Goal: Task Accomplishment & Management: Complete application form

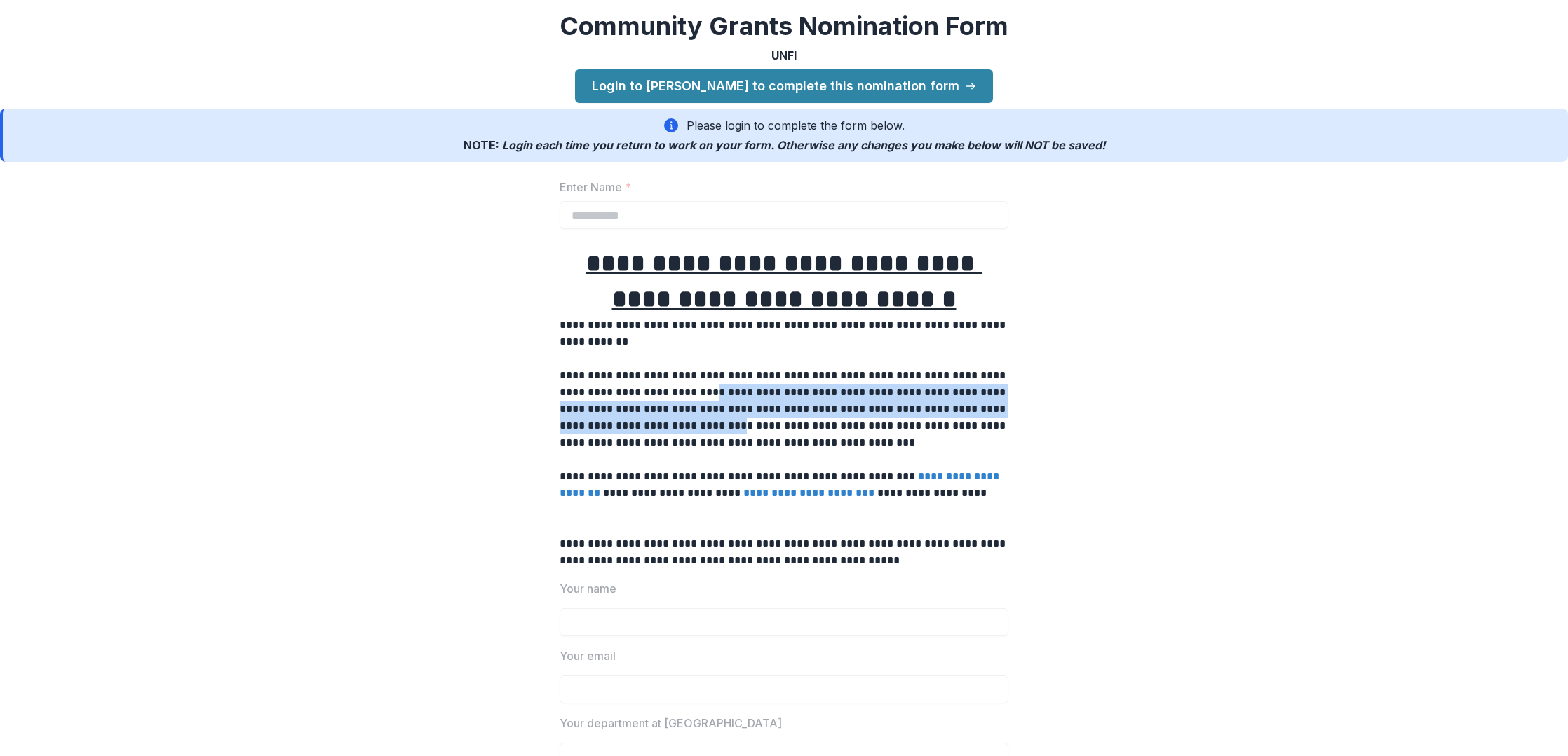
drag, startPoint x: 751, startPoint y: 387, endPoint x: 774, endPoint y: 420, distance: 40.2
click at [774, 420] on p "**********" at bounding box center [784, 409] width 449 height 84
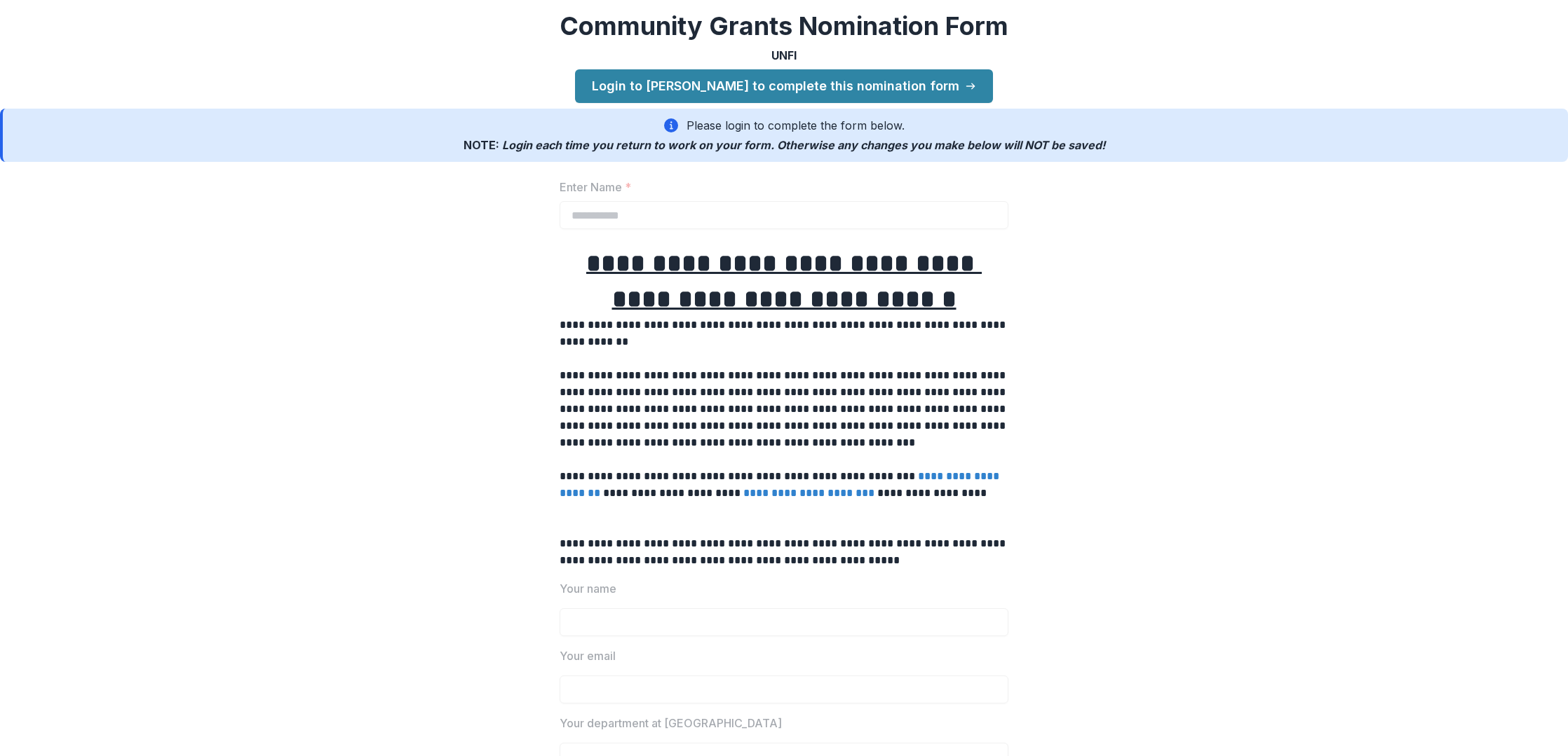
click at [976, 430] on p "**********" at bounding box center [784, 409] width 449 height 84
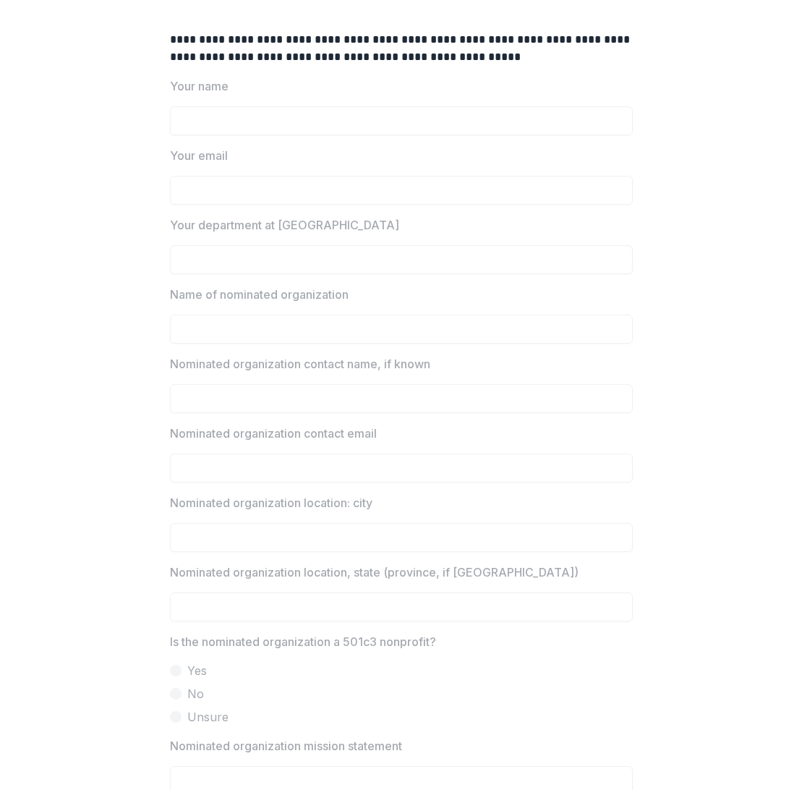
scroll to position [503, 0]
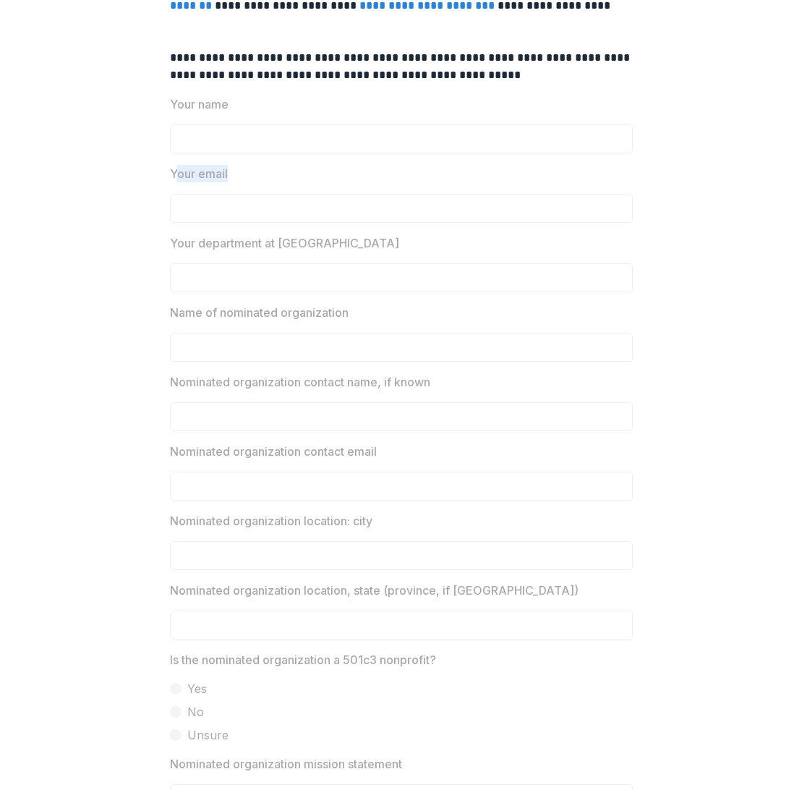
drag, startPoint x: 175, startPoint y: 175, endPoint x: 232, endPoint y: 173, distance: 57.2
click at [232, 173] on label "Your email" at bounding box center [397, 173] width 454 height 17
drag, startPoint x: 164, startPoint y: 312, endPoint x: 359, endPoint y: 320, distance: 194.7
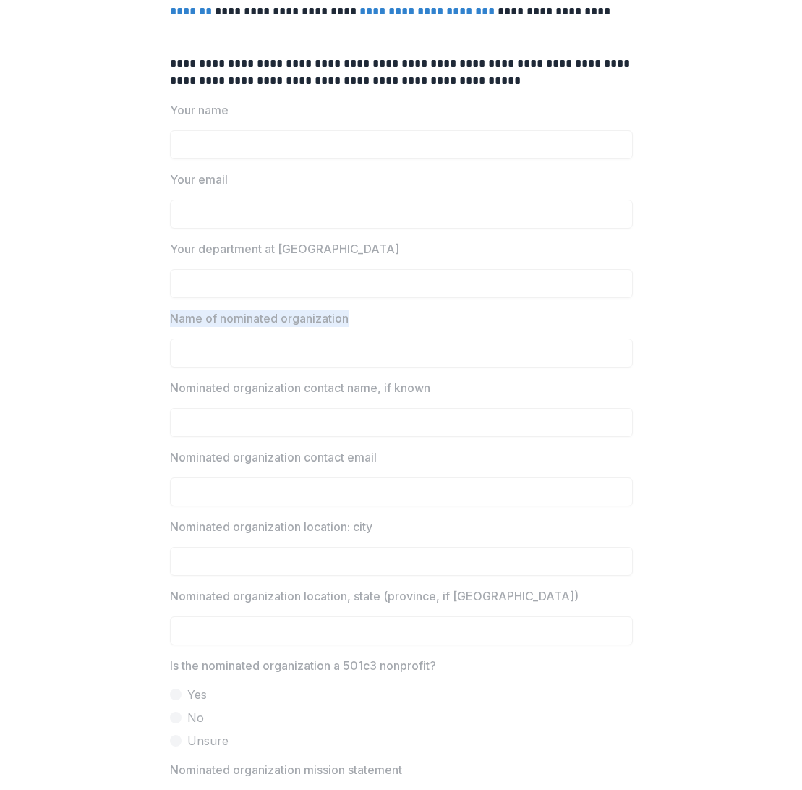
scroll to position [495, 0]
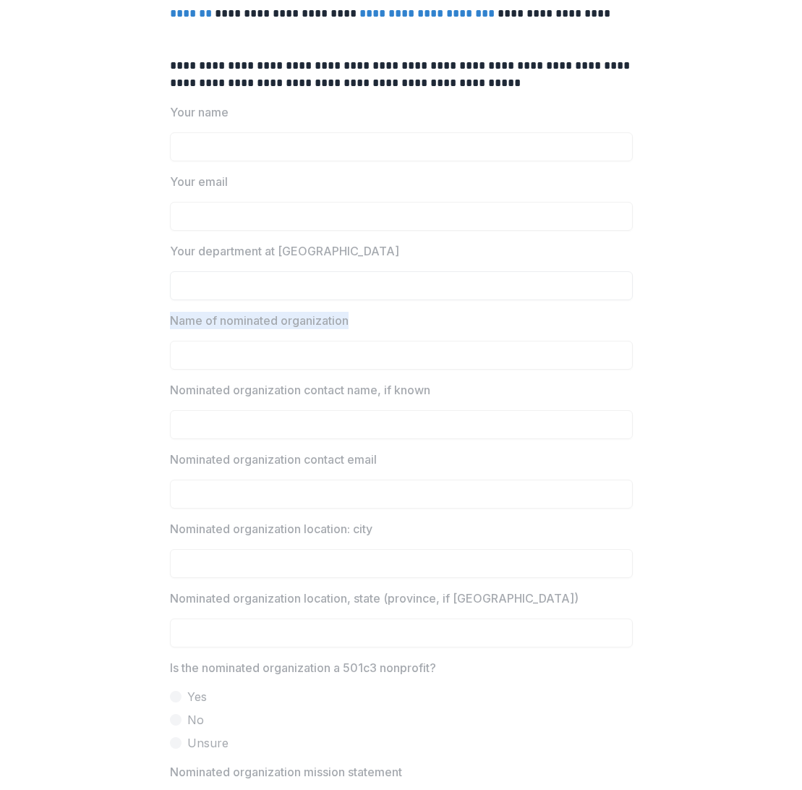
copy p "Name of nominated organization"
drag, startPoint x: 435, startPoint y: 389, endPoint x: 168, endPoint y: 390, distance: 267.5
click at [170, 390] on label "Nominated organization contact name, if known" at bounding box center [397, 389] width 454 height 17
copy p "Nominated organization contact name, if known"
drag, startPoint x: 335, startPoint y: 461, endPoint x: 156, endPoint y: 450, distance: 178.9
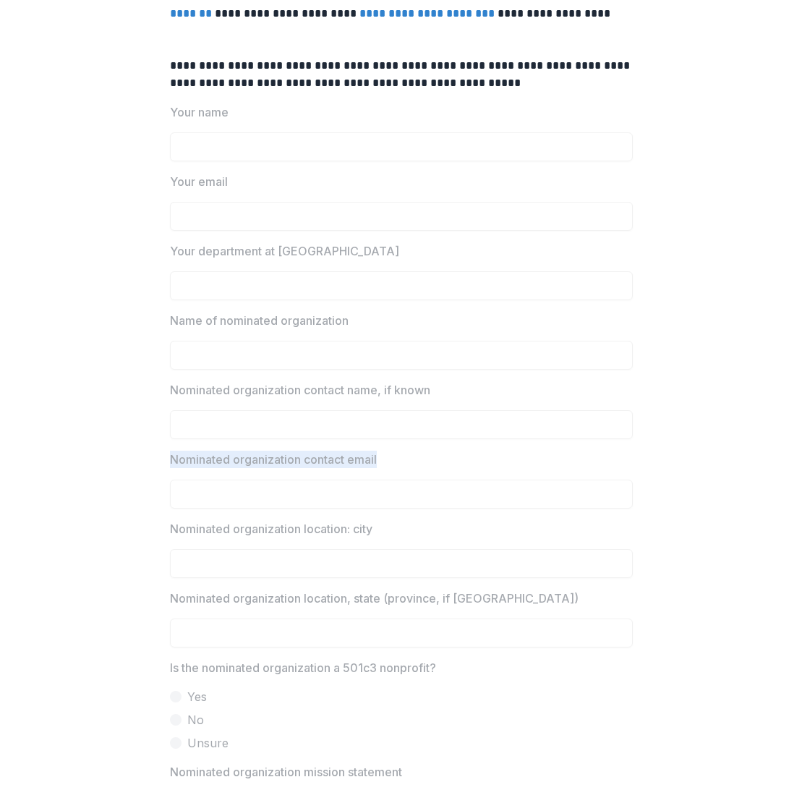
copy p "Nominated organization contact email"
drag, startPoint x: 380, startPoint y: 529, endPoint x: 153, endPoint y: 525, distance: 227.1
copy p "Nominated organization location: city"
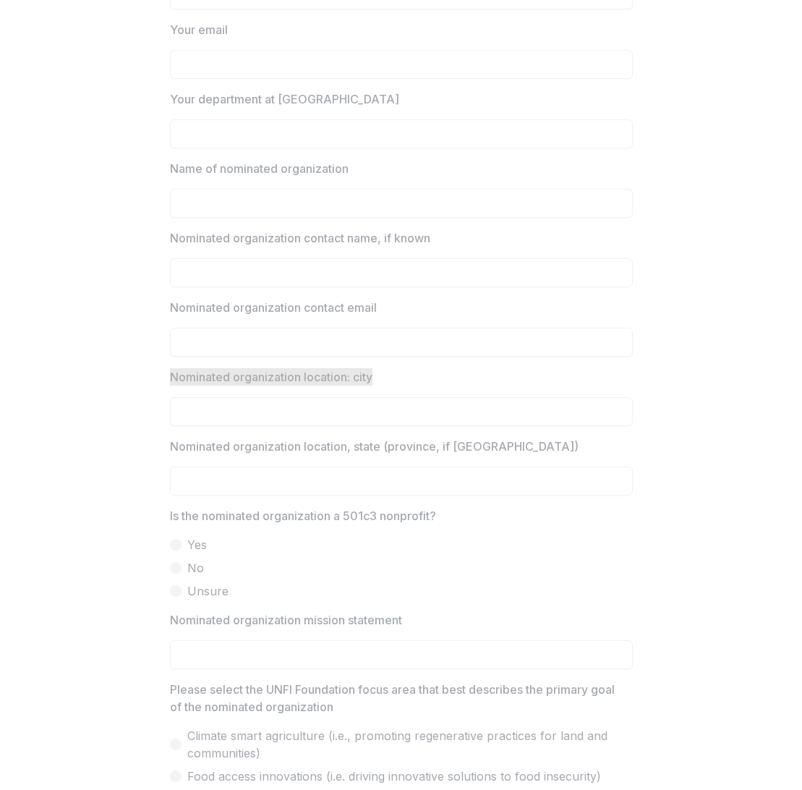
scroll to position [654, 0]
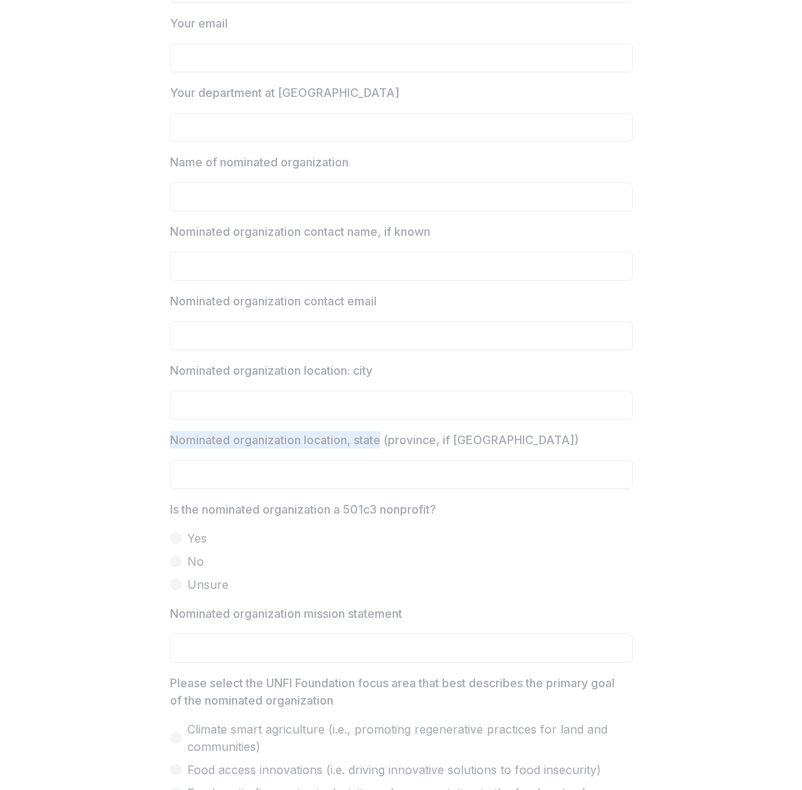
drag, startPoint x: 166, startPoint y: 437, endPoint x: 380, endPoint y: 443, distance: 214.1
click at [380, 443] on div "**********" at bounding box center [401, 732] width 486 height 2287
copy p "Nominated organization location, state"
drag, startPoint x: 168, startPoint y: 508, endPoint x: 447, endPoint y: 512, distance: 278.4
click at [447, 512] on span "Is the nominated organization a 501c3 nonprofit?" at bounding box center [397, 508] width 454 height 17
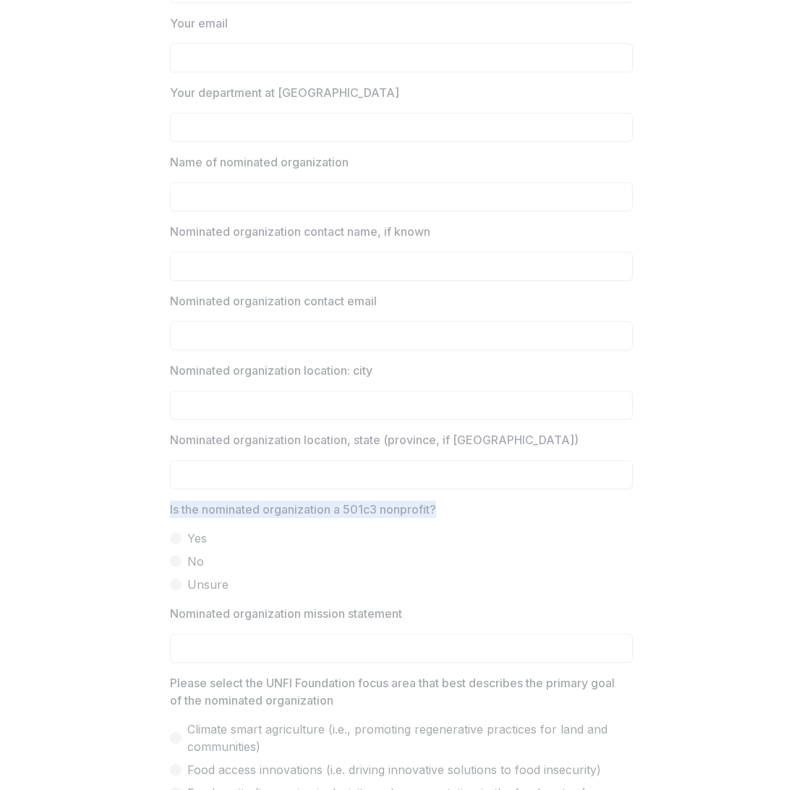
copy p "Is the nominated organization a 501c3 nonprofit?"
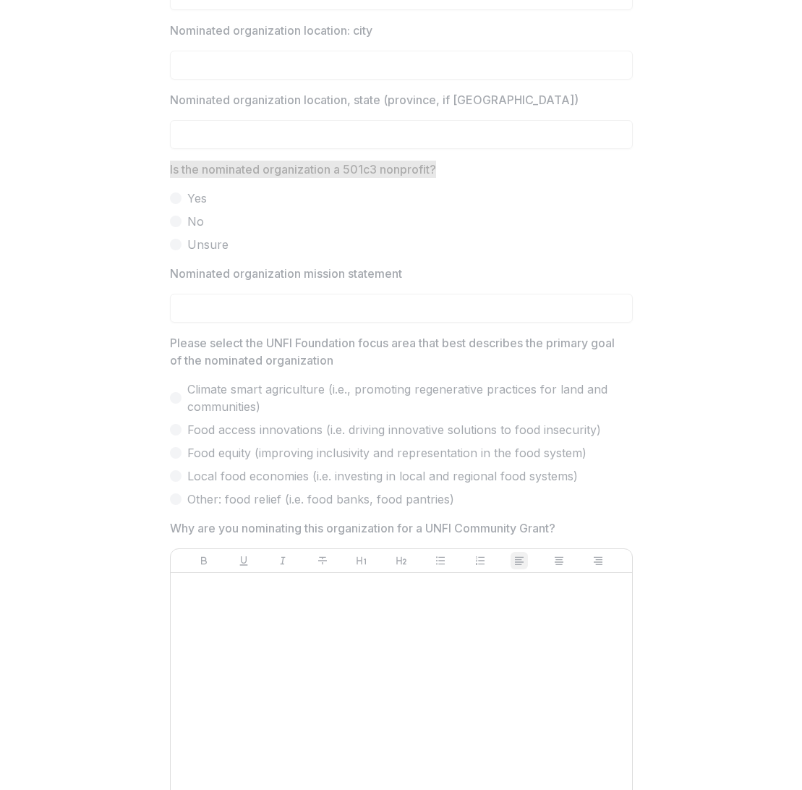
scroll to position [996, 0]
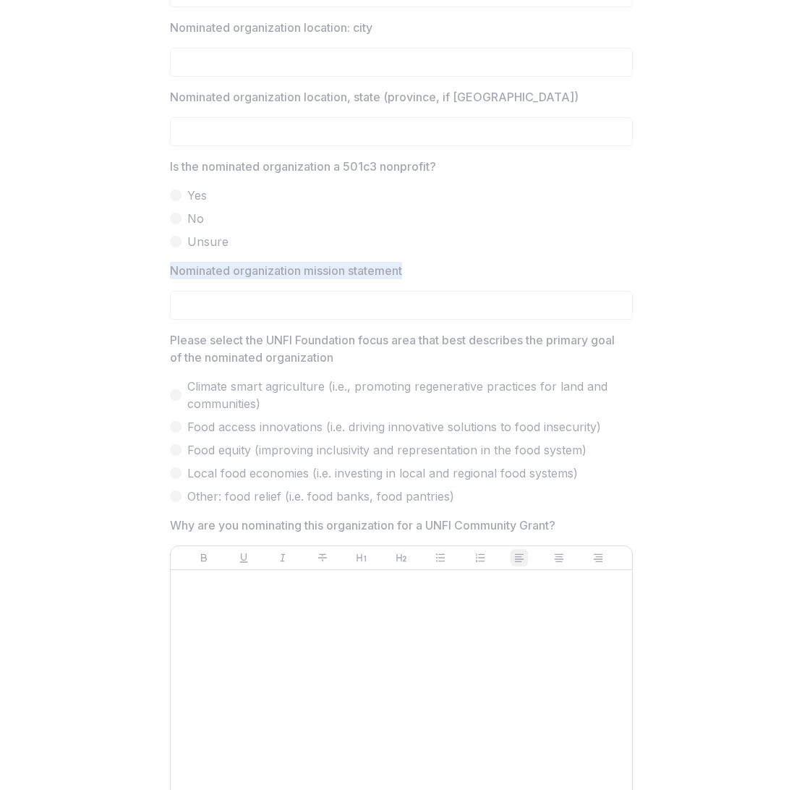
drag, startPoint x: 405, startPoint y: 268, endPoint x: 148, endPoint y: 268, distance: 257.4
click at [148, 268] on div "**********" at bounding box center [401, 389] width 802 height 2287
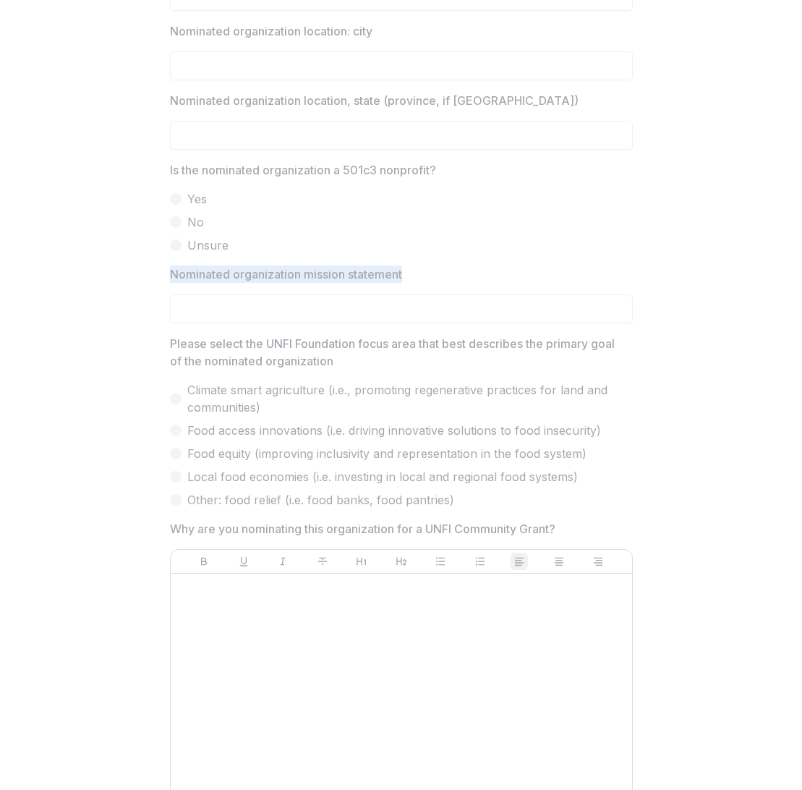
copy p "Nominated organization mission statement"
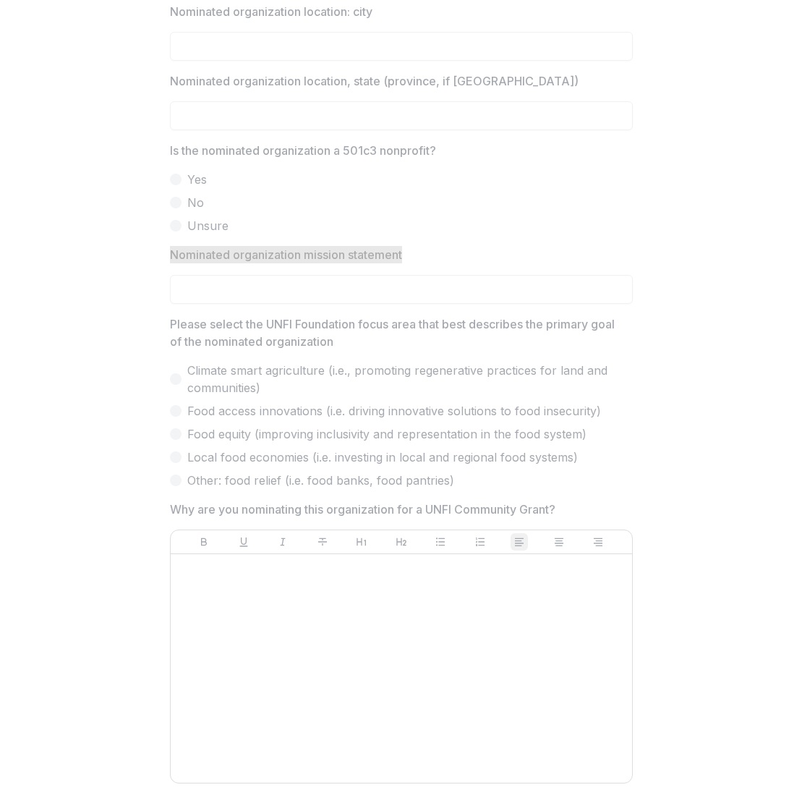
scroll to position [1019, 0]
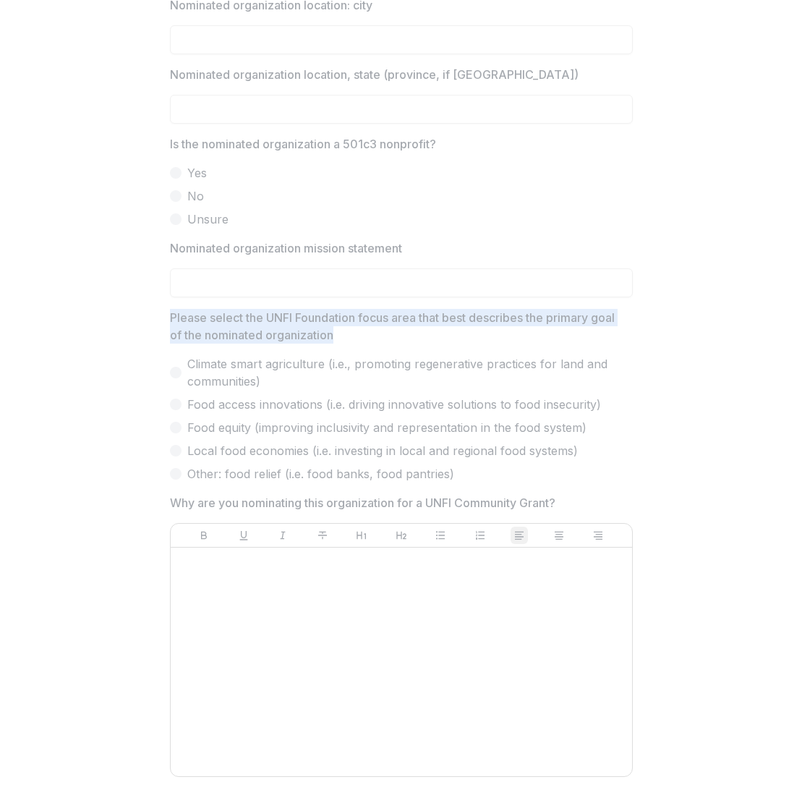
drag, startPoint x: 164, startPoint y: 316, endPoint x: 336, endPoint y: 332, distance: 172.8
click at [333, 332] on div "**********" at bounding box center [401, 366] width 486 height 2287
copy p "Please select the UNFI Foundation focus area that best describes the primary go…"
drag, startPoint x: 189, startPoint y: 427, endPoint x: 565, endPoint y: 426, distance: 376.7
click at [533, 422] on span "Food equity (improving inclusivity and representation in the food system)" at bounding box center [386, 427] width 399 height 17
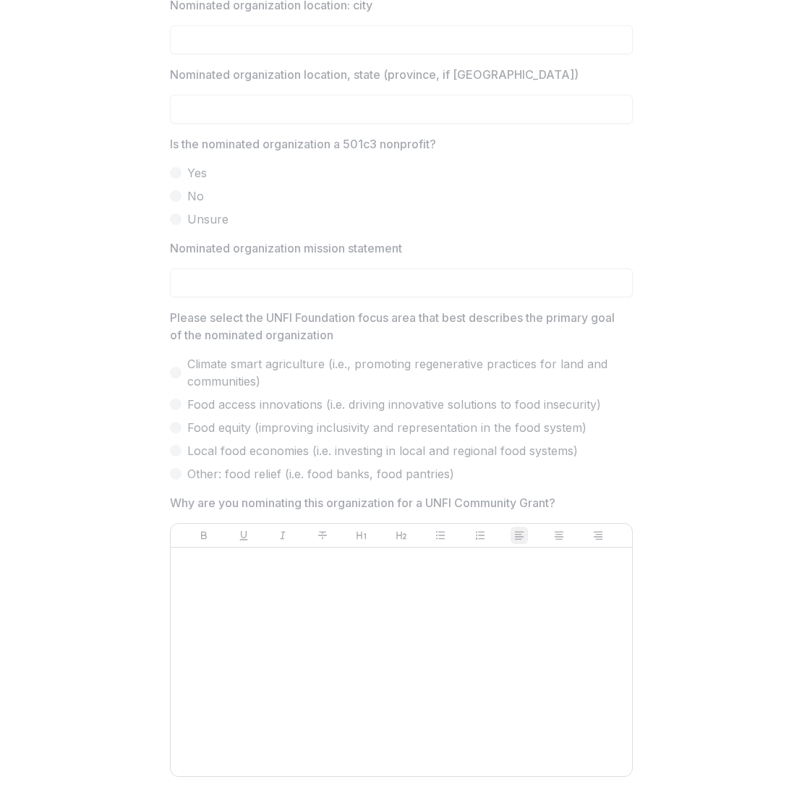
drag, startPoint x: 590, startPoint y: 429, endPoint x: 230, endPoint y: 437, distance: 360.2
click at [230, 440] on div "Climate smart agriculture (i.e., promoting regenerative practices for land and …" at bounding box center [401, 418] width 463 height 127
drag, startPoint x: 184, startPoint y: 426, endPoint x: 234, endPoint y: 422, distance: 50.7
click at [248, 426] on label "Food equity (improving inclusivity and representation in the food system)" at bounding box center [401, 427] width 463 height 17
drag, startPoint x: 302, startPoint y: 346, endPoint x: 336, endPoint y: 337, distance: 35.1
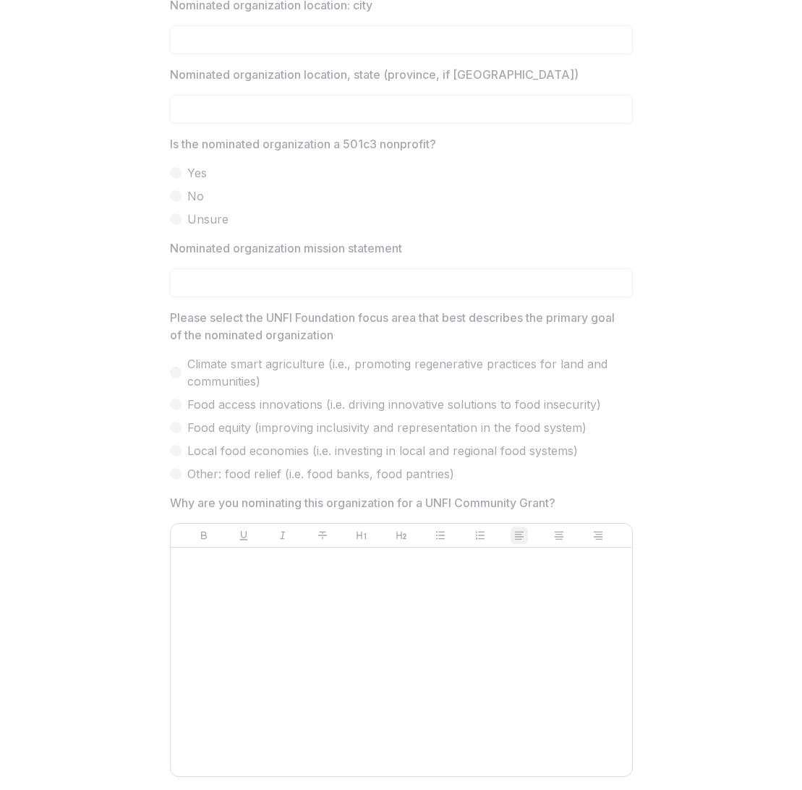
click at [343, 417] on div "Please select the UNFI Foundation focus area that best describes the primary go…" at bounding box center [401, 396] width 463 height 174
drag, startPoint x: 291, startPoint y: 333, endPoint x: 427, endPoint y: 484, distance: 203.3
click at [427, 484] on div "**********" at bounding box center [401, 366] width 463 height 2287
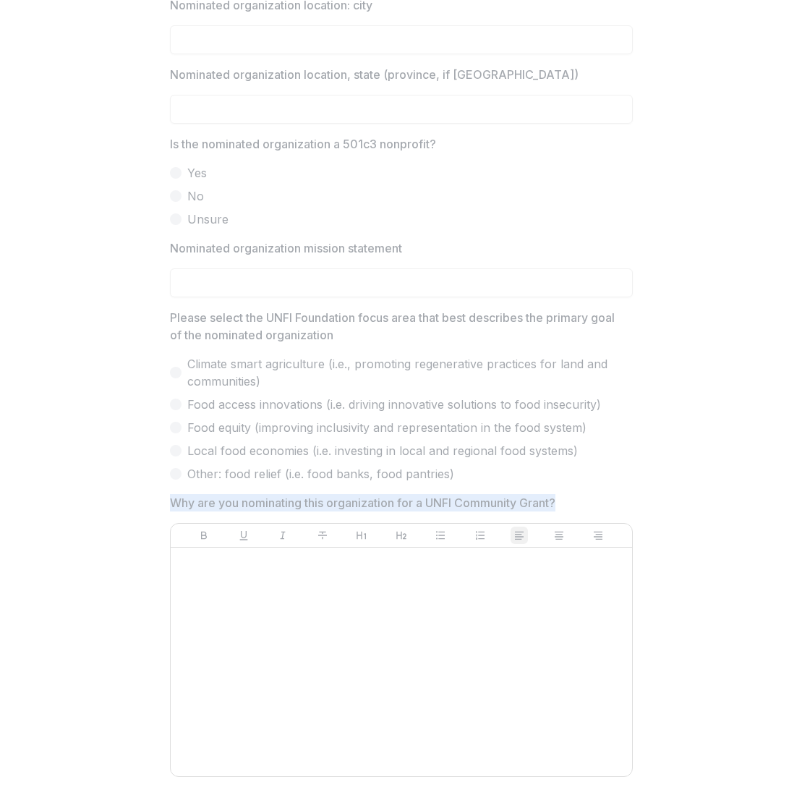
drag, startPoint x: 568, startPoint y: 505, endPoint x: 165, endPoint y: 503, distance: 402.7
click at [165, 503] on div "**********" at bounding box center [401, 366] width 486 height 2287
copy p "Why are you nominating this organization for a UNFI Community Grant?"
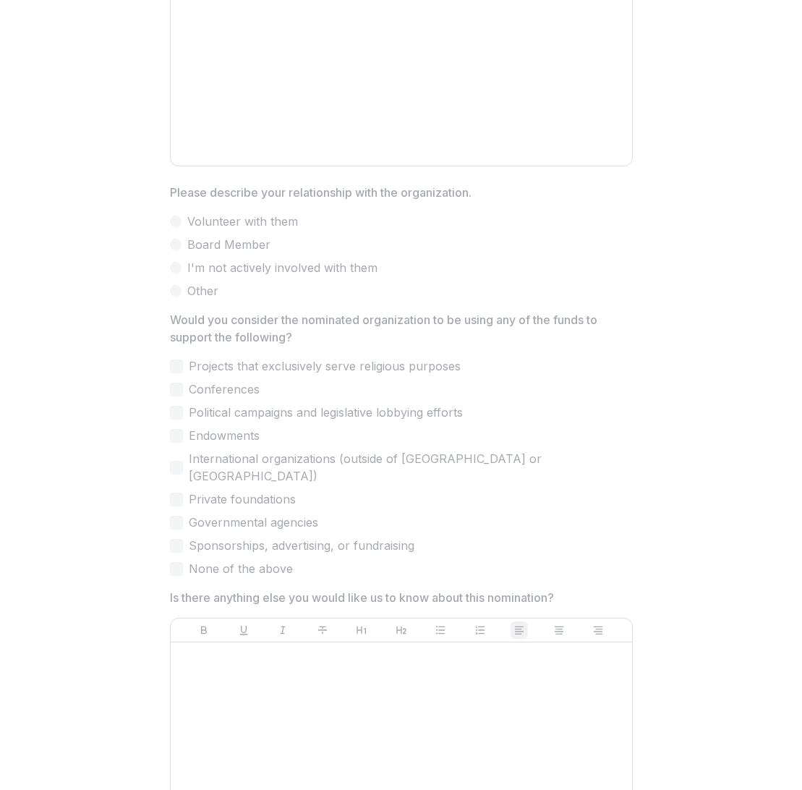
scroll to position [1630, 0]
drag, startPoint x: 163, startPoint y: 192, endPoint x: 463, endPoint y: 199, distance: 300.1
copy p "Please describe your relationship with the organization."
click at [287, 333] on p "Would you consider the nominated organization to be using any of the funds to s…" at bounding box center [397, 326] width 454 height 35
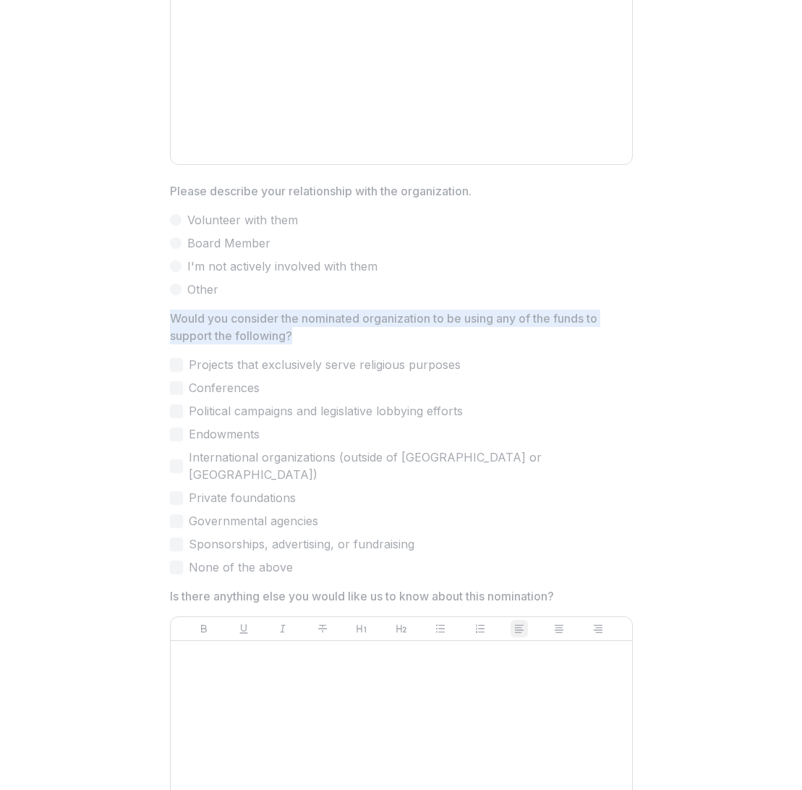
drag, startPoint x: 296, startPoint y: 335, endPoint x: 166, endPoint y: 322, distance: 130.7
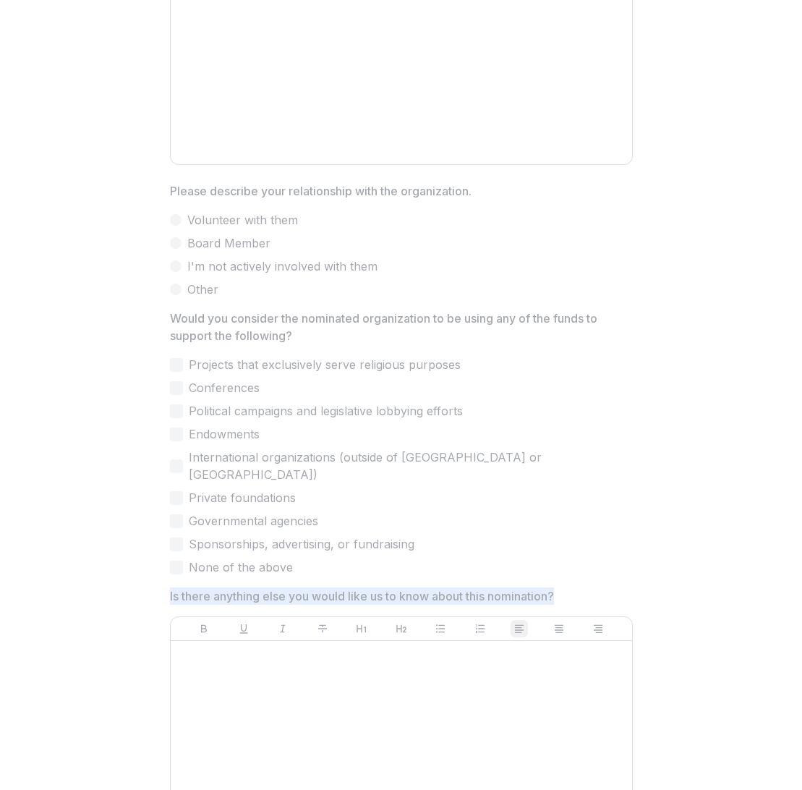
drag, startPoint x: 165, startPoint y: 578, endPoint x: 568, endPoint y: 581, distance: 402.7
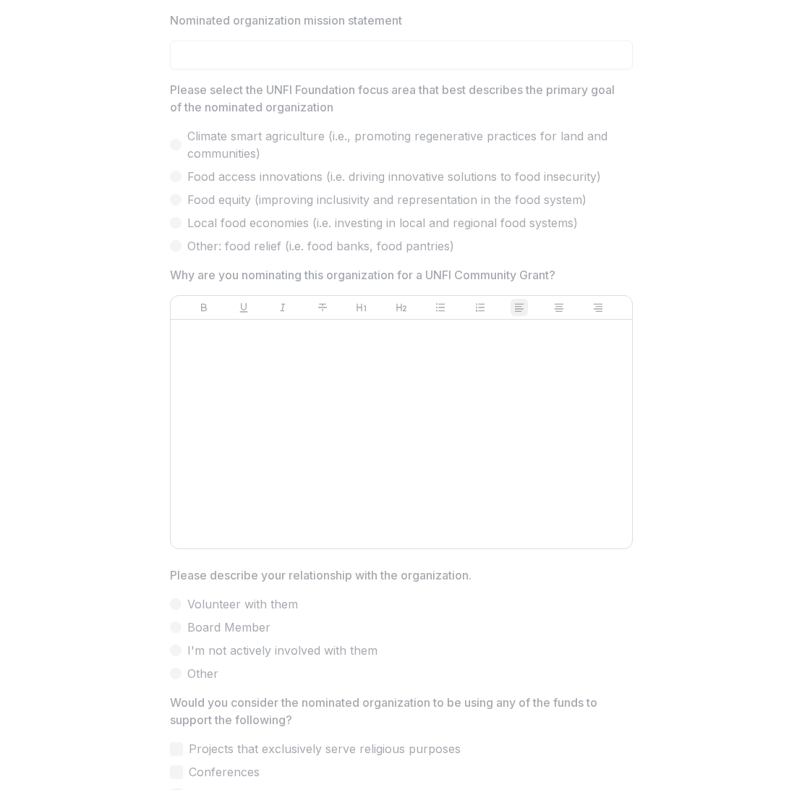
scroll to position [1325, 0]
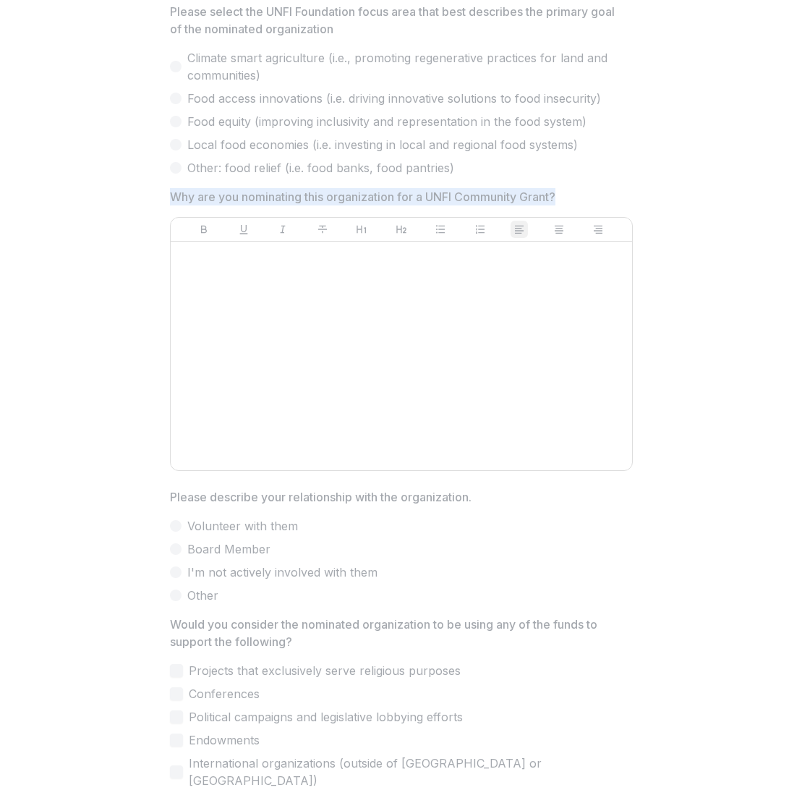
drag, startPoint x: 162, startPoint y: 193, endPoint x: 562, endPoint y: 205, distance: 400.0
click at [562, 205] on div "**********" at bounding box center [401, 61] width 486 height 2287
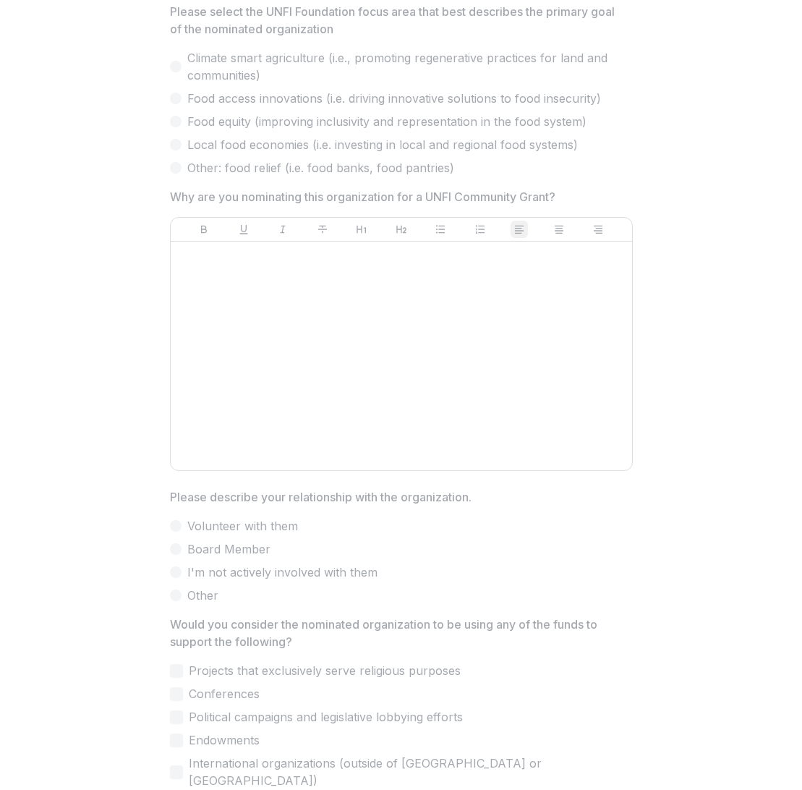
click at [163, 296] on div "**********" at bounding box center [401, 61] width 486 height 2287
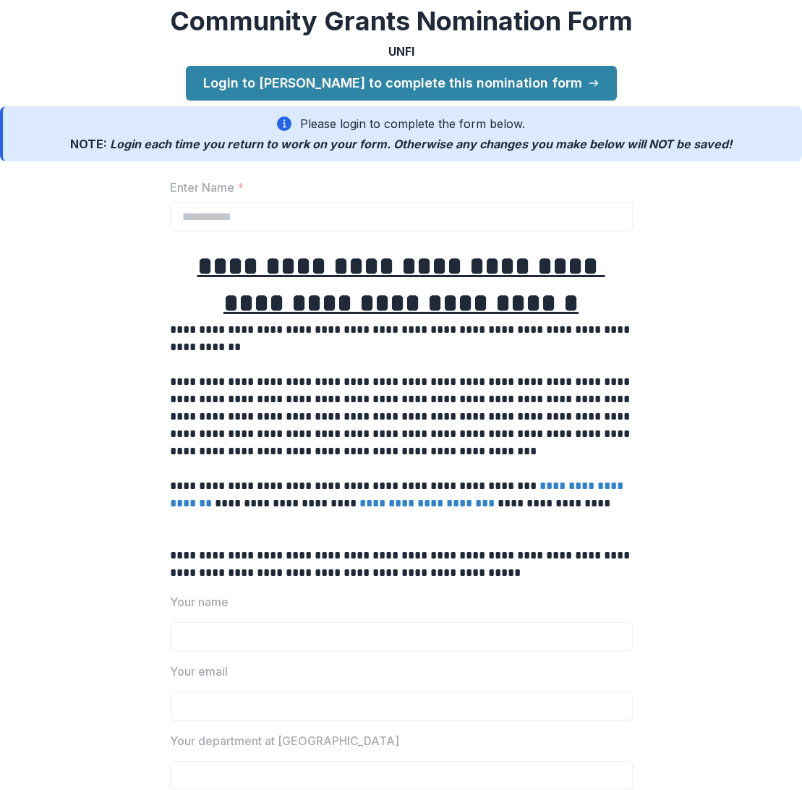
scroll to position [8, 0]
